Goal: Information Seeking & Learning: Learn about a topic

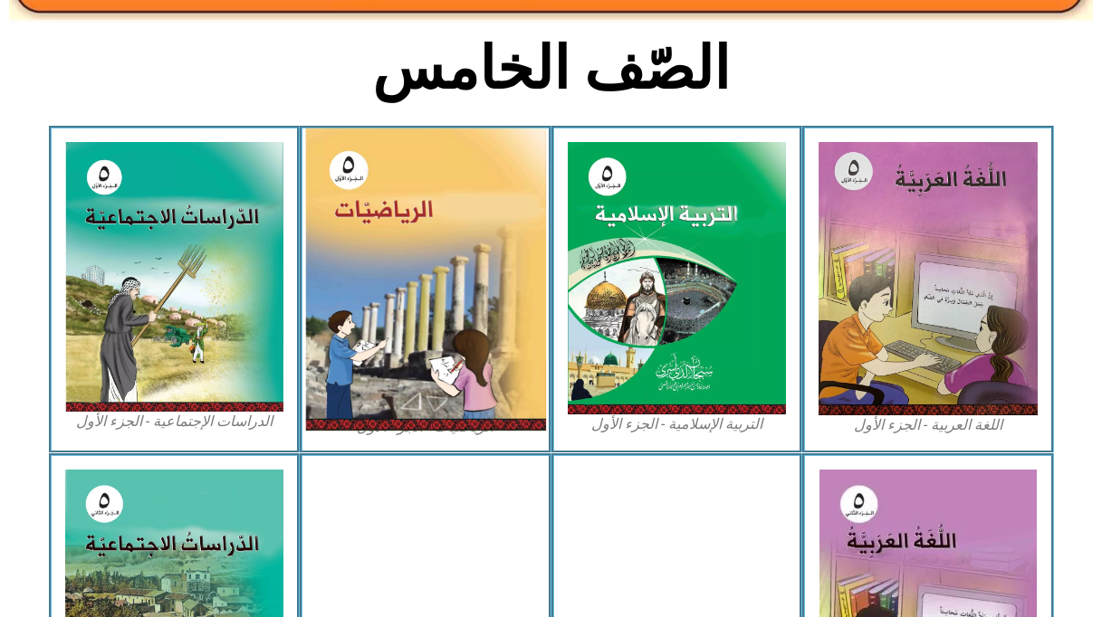
scroll to position [453, 0]
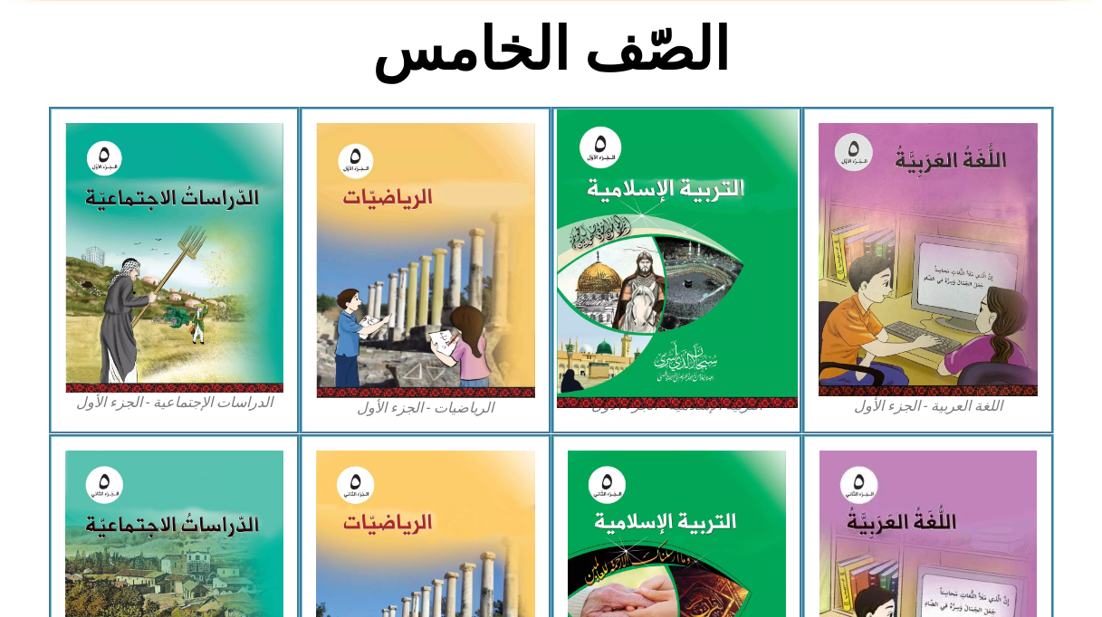
click at [772, 248] on img at bounding box center [676, 260] width 241 height 300
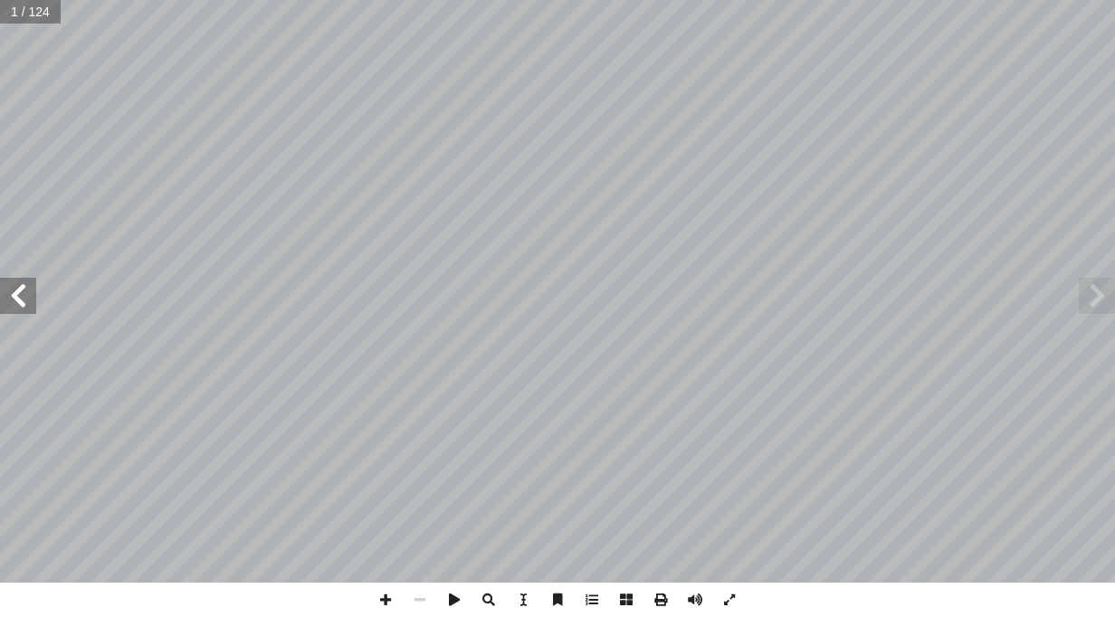
click at [31, 289] on span at bounding box center [18, 296] width 36 height 36
click at [626, 595] on span at bounding box center [626, 600] width 34 height 34
click at [388, 600] on span at bounding box center [385, 600] width 34 height 34
drag, startPoint x: 386, startPoint y: 609, endPoint x: 377, endPoint y: 602, distance: 11.6
click at [386, 609] on span at bounding box center [385, 600] width 34 height 34
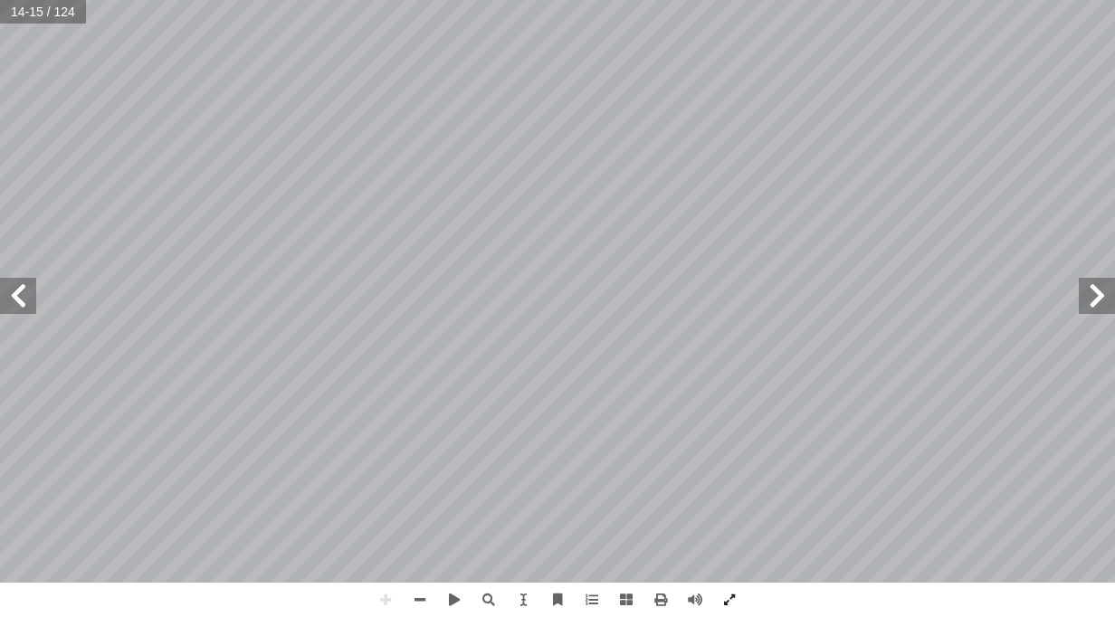
click at [21, 302] on span at bounding box center [18, 296] width 36 height 36
click at [381, 595] on span at bounding box center [385, 600] width 34 height 34
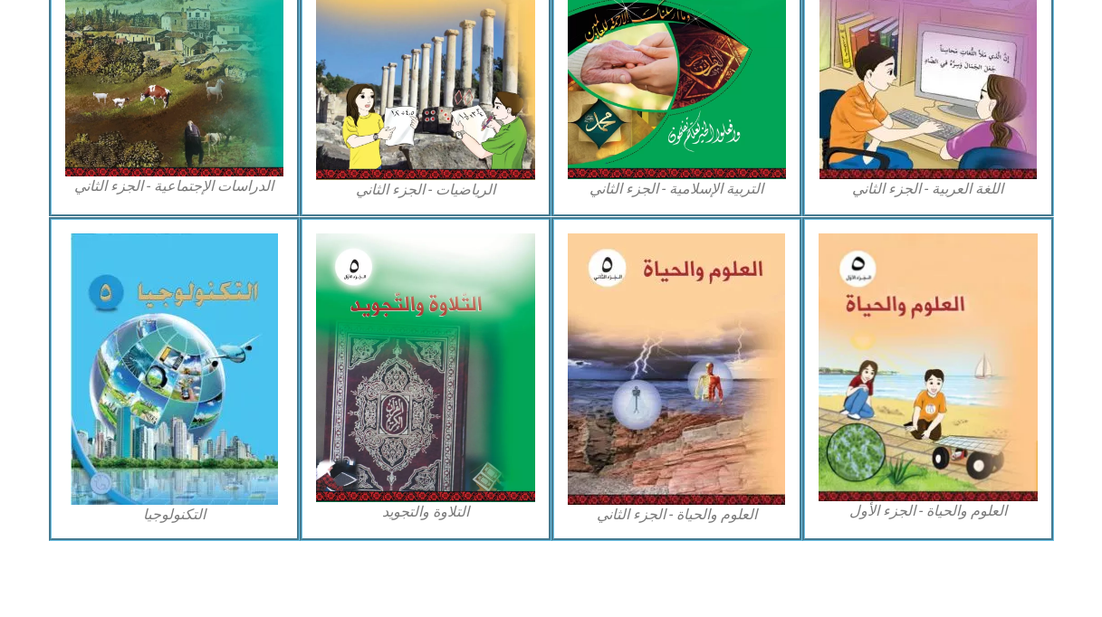
scroll to position [997, 0]
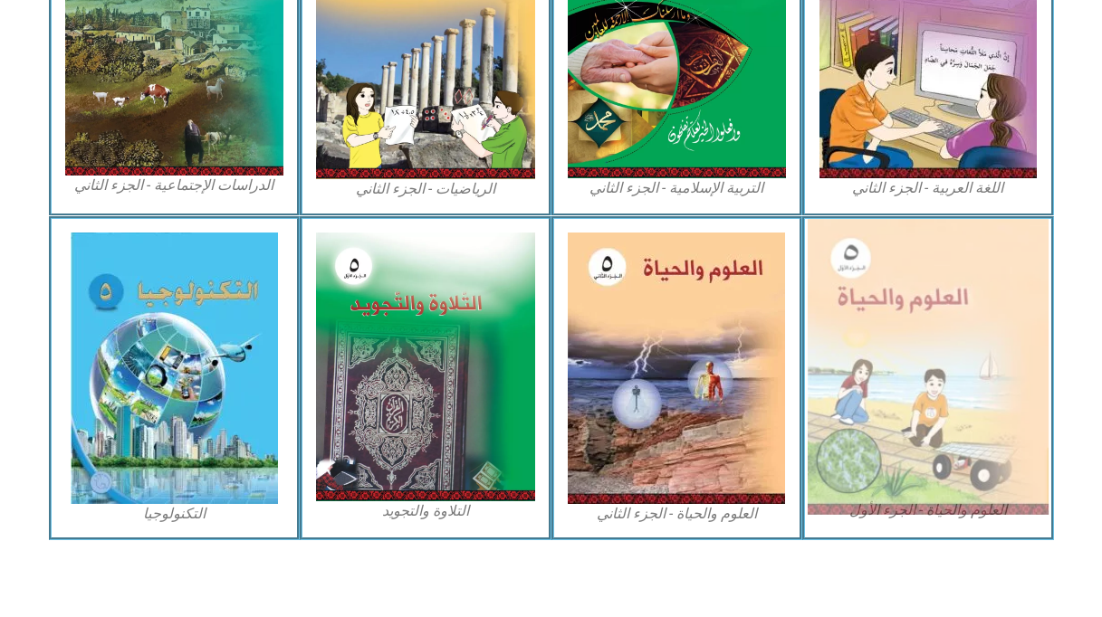
click at [933, 386] on img at bounding box center [927, 367] width 241 height 296
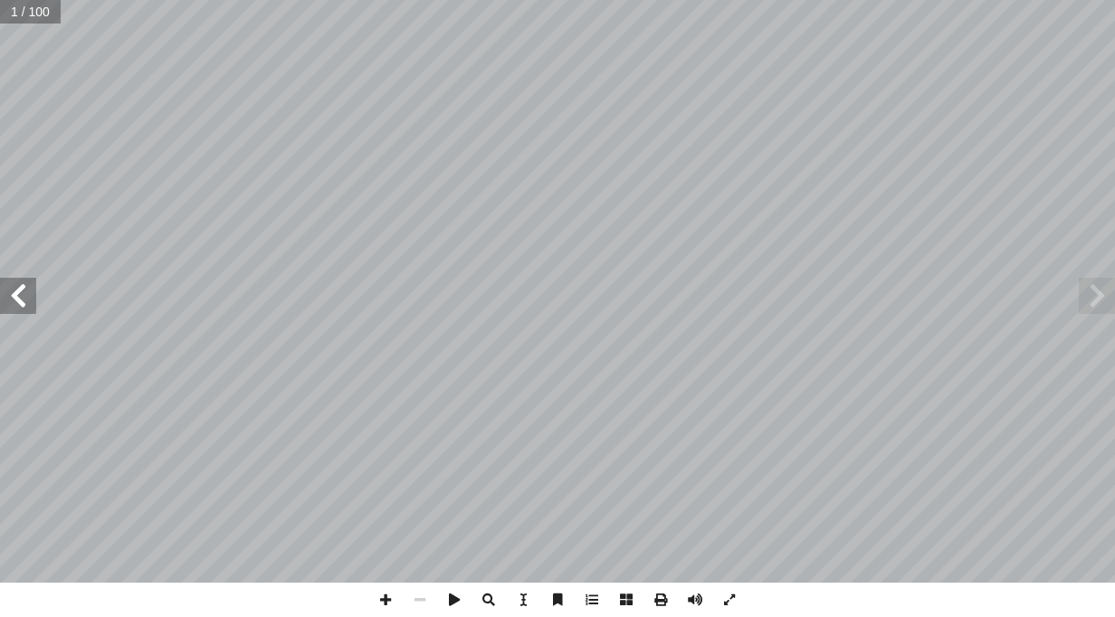
click at [21, 303] on span at bounding box center [18, 296] width 36 height 36
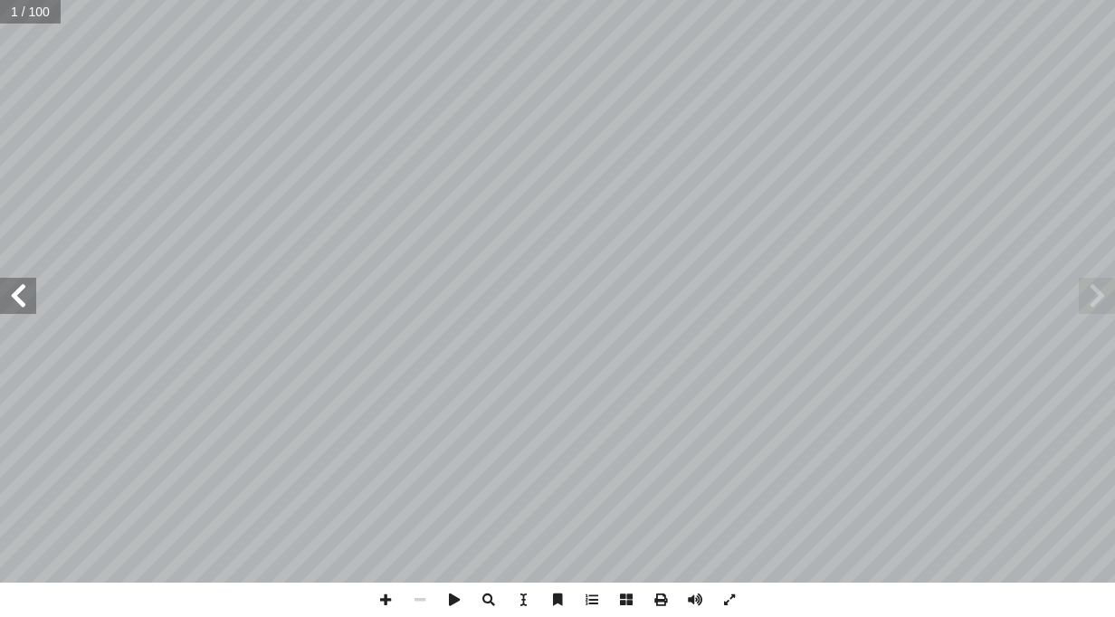
click at [21, 303] on span at bounding box center [18, 296] width 36 height 36
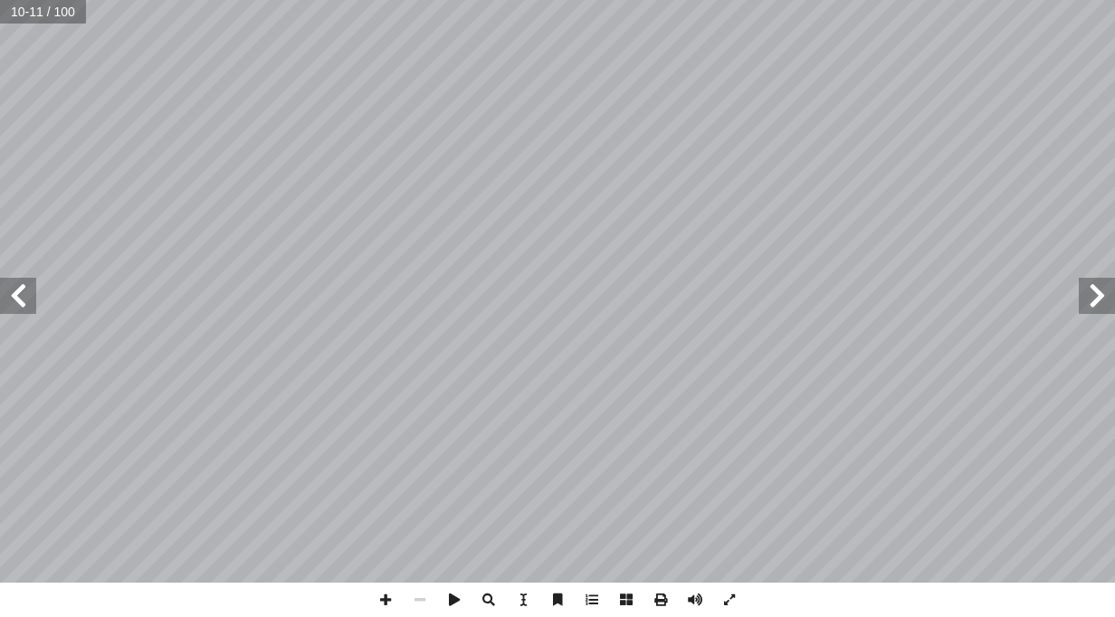
click at [15, 299] on span at bounding box center [18, 296] width 36 height 36
click at [1112, 312] on span at bounding box center [1097, 296] width 36 height 36
click at [392, 603] on span at bounding box center [385, 600] width 34 height 34
click at [24, 304] on span at bounding box center [18, 296] width 36 height 36
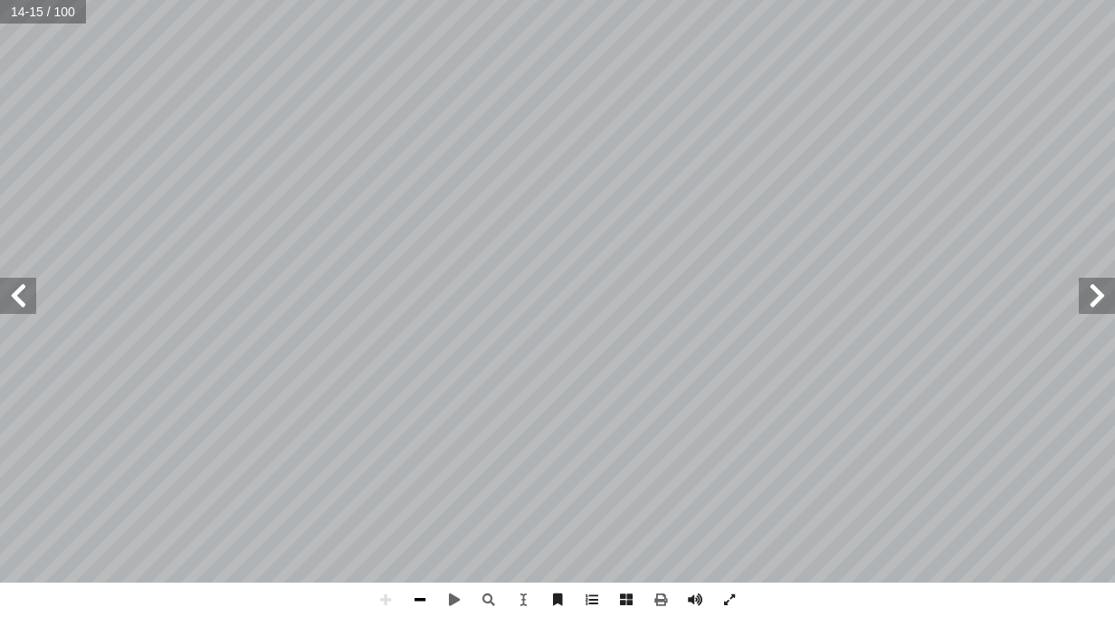
click at [420, 604] on span at bounding box center [420, 600] width 34 height 34
click at [381, 595] on span at bounding box center [385, 600] width 34 height 34
